Goal: Find specific page/section: Find specific page/section

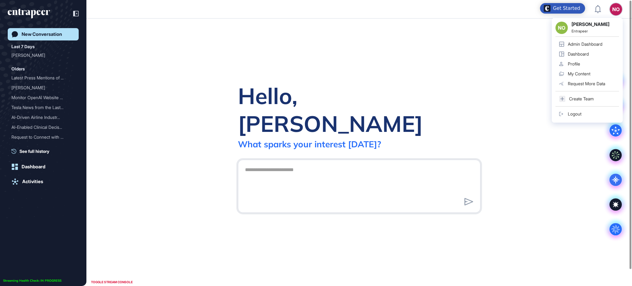
click at [596, 42] on div "Admin Dashboard" at bounding box center [585, 44] width 35 height 5
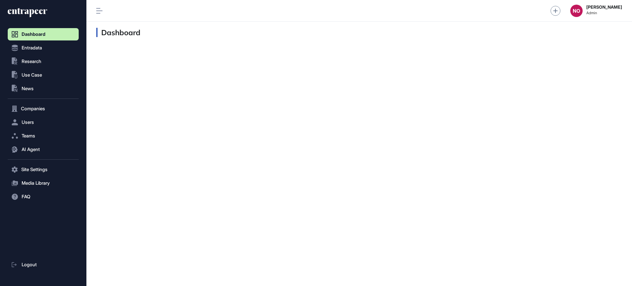
scroll to position [0, 0]
click at [36, 51] on button "Entradata" at bounding box center [43, 48] width 71 height 12
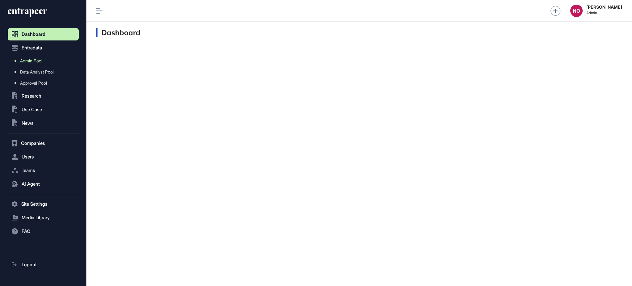
click at [45, 58] on link "Admin Pool" at bounding box center [45, 60] width 68 height 11
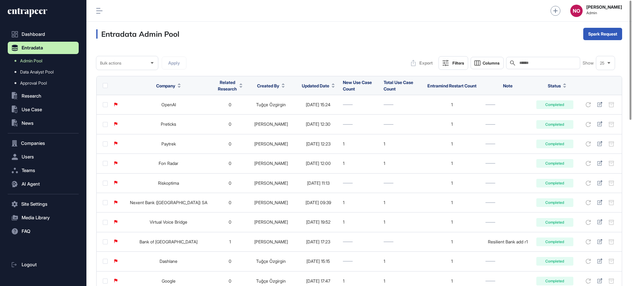
click at [302, 87] on span "Updated Date" at bounding box center [315, 85] width 27 height 6
click at [298, 111] on span "Sort Descending" at bounding box center [307, 111] width 25 height 5
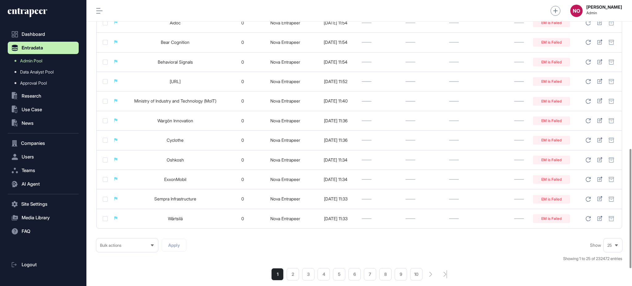
scroll to position [398, 0]
